Goal: Information Seeking & Learning: Check status

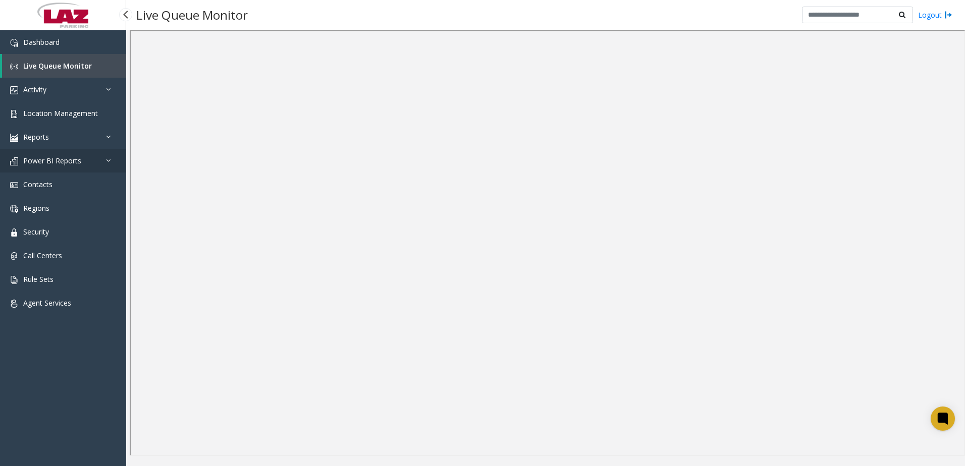
click at [35, 159] on span "Power BI Reports" at bounding box center [52, 161] width 58 height 10
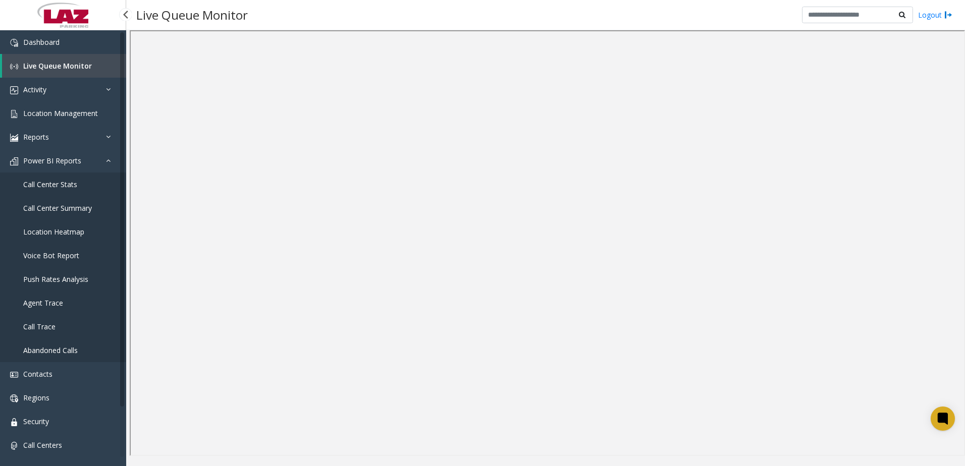
click at [45, 183] on span "Call Center Stats" at bounding box center [50, 185] width 54 height 10
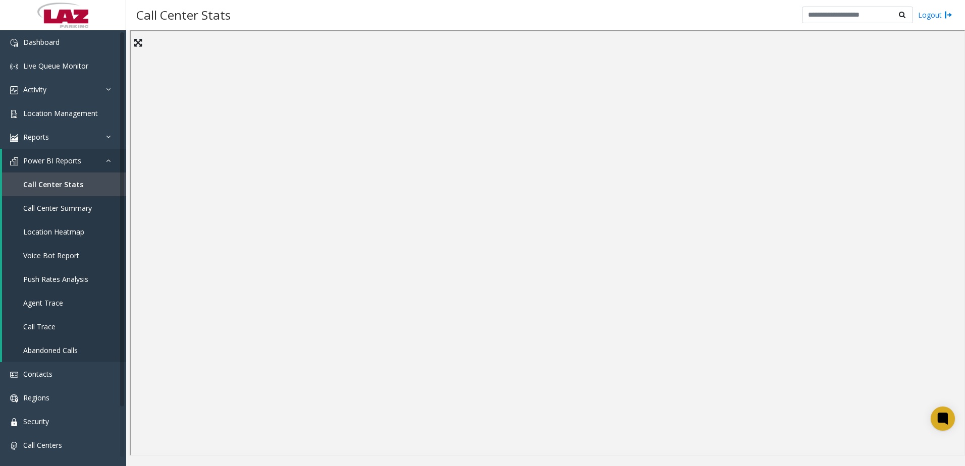
click at [457, 19] on div "Call Center Stats Logout" at bounding box center [545, 15] width 839 height 30
click at [452, 18] on div "Call Center Stats Logout" at bounding box center [545, 15] width 839 height 30
click at [466, 20] on div "Call Center Stats Logout" at bounding box center [545, 15] width 839 height 30
click at [392, 12] on div "Call Center Stats Logout" at bounding box center [545, 15] width 839 height 30
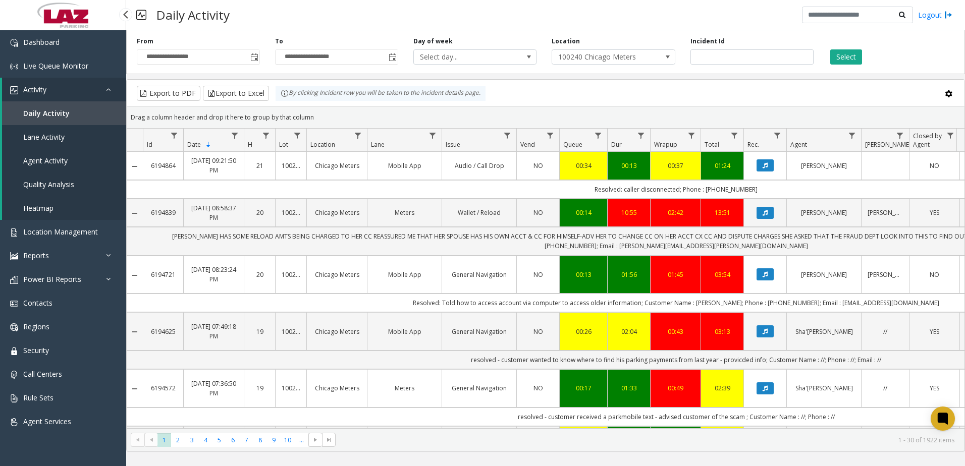
click at [60, 112] on span "Daily Activity" at bounding box center [46, 113] width 46 height 10
click at [270, 18] on div "Daily Activity Logout" at bounding box center [545, 15] width 839 height 30
click at [564, 57] on span "100240 Chicago Meters" at bounding box center [601, 57] width 98 height 14
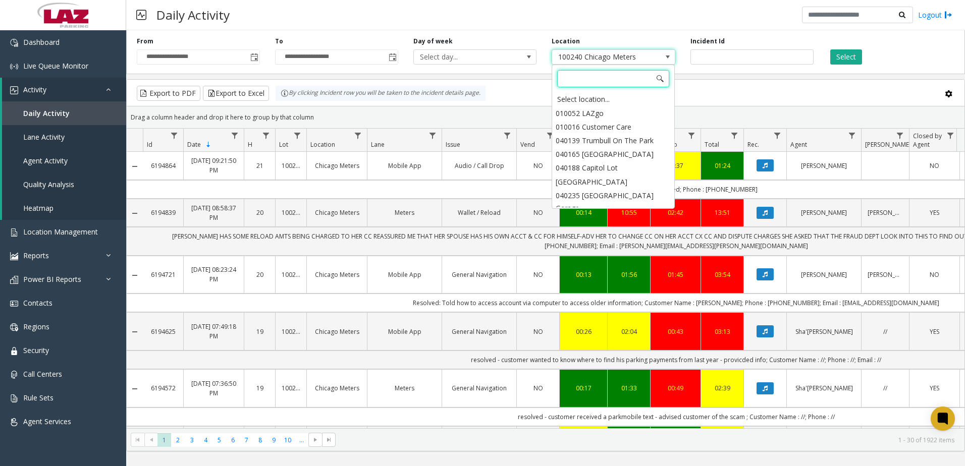
scroll to position [8891, 0]
click at [507, 16] on div "Daily Activity Logout" at bounding box center [545, 15] width 839 height 30
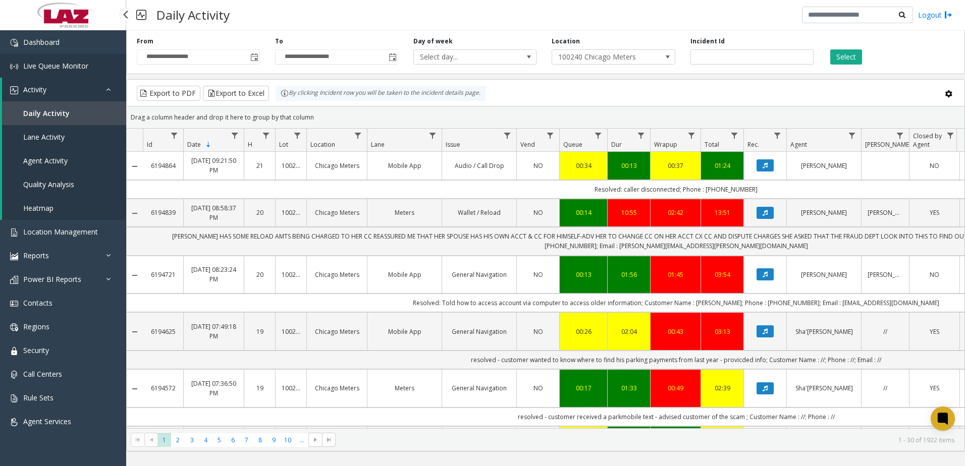
click at [48, 62] on span "Live Queue Monitor" at bounding box center [55, 66] width 65 height 10
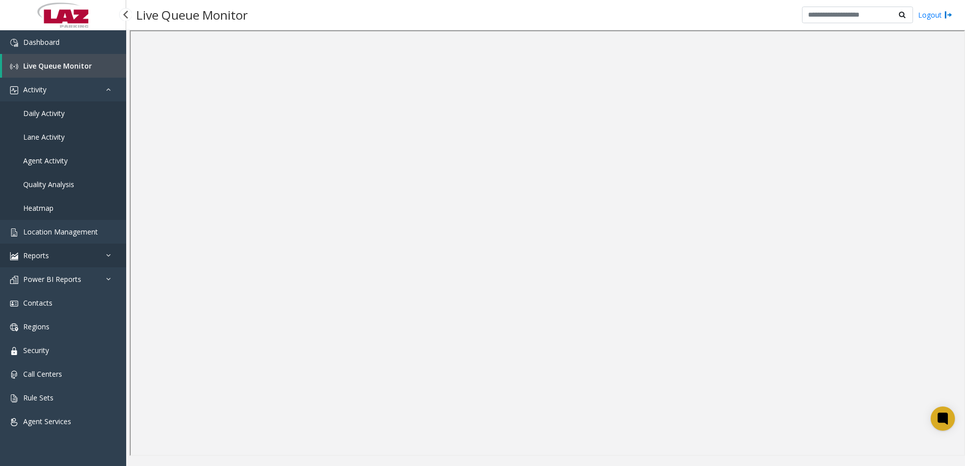
click at [42, 252] on span "Reports" at bounding box center [36, 256] width 26 height 10
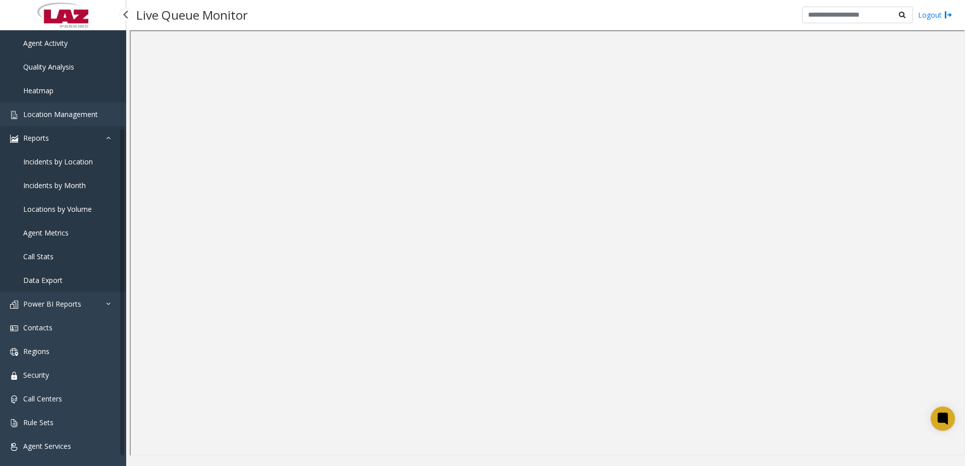
scroll to position [124, 0]
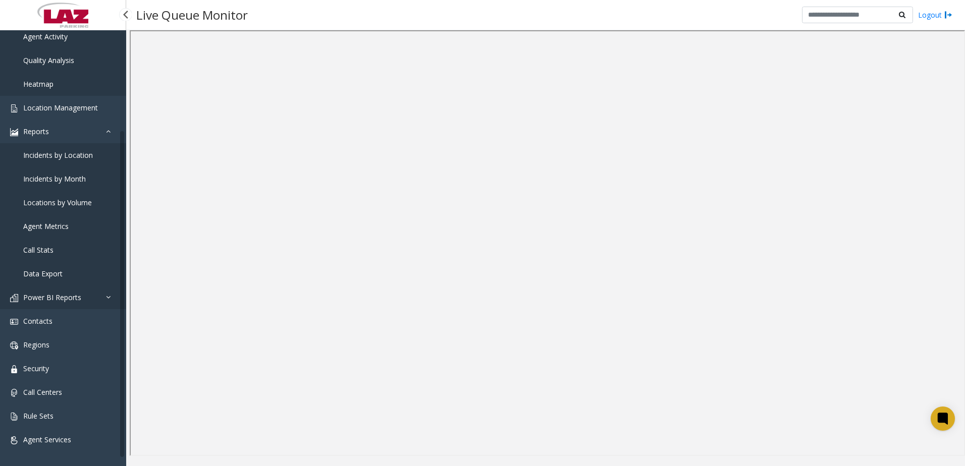
click at [47, 291] on link "Power BI Reports" at bounding box center [63, 298] width 126 height 24
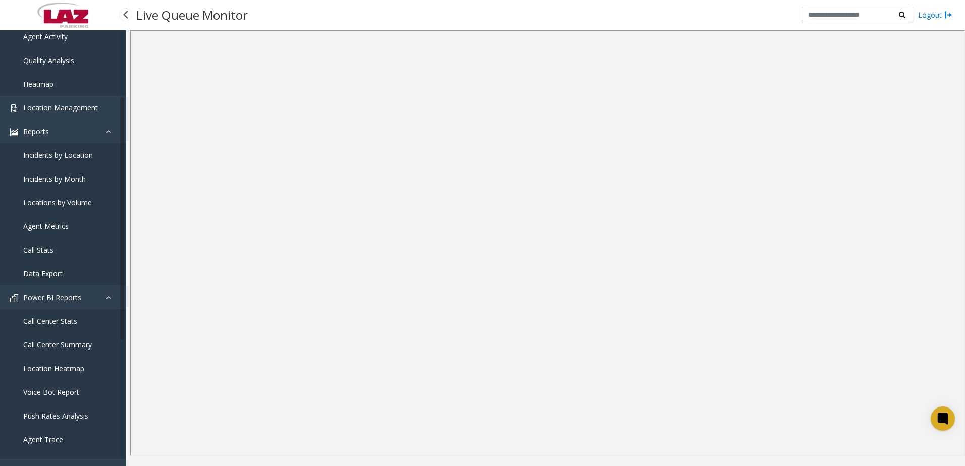
click at [62, 344] on span "Call Center Summary" at bounding box center [57, 345] width 69 height 10
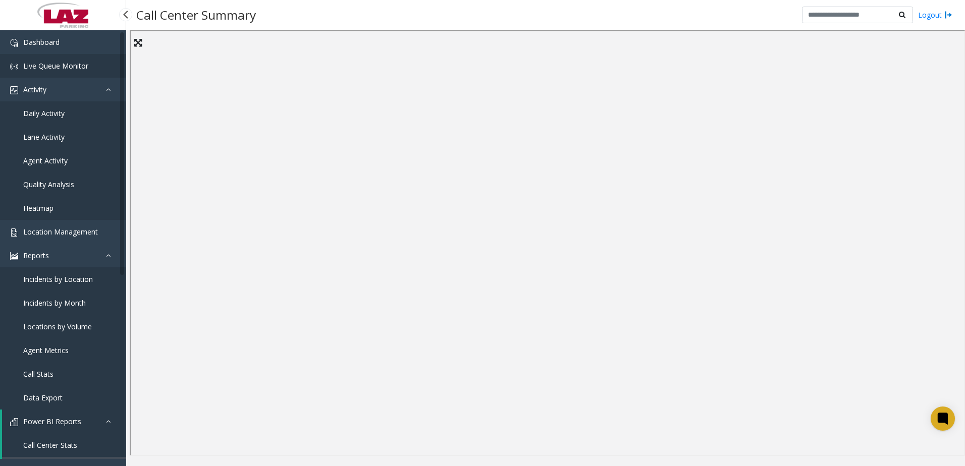
click at [63, 63] on span "Live Queue Monitor" at bounding box center [55, 66] width 65 height 10
